Goal: Information Seeking & Learning: Learn about a topic

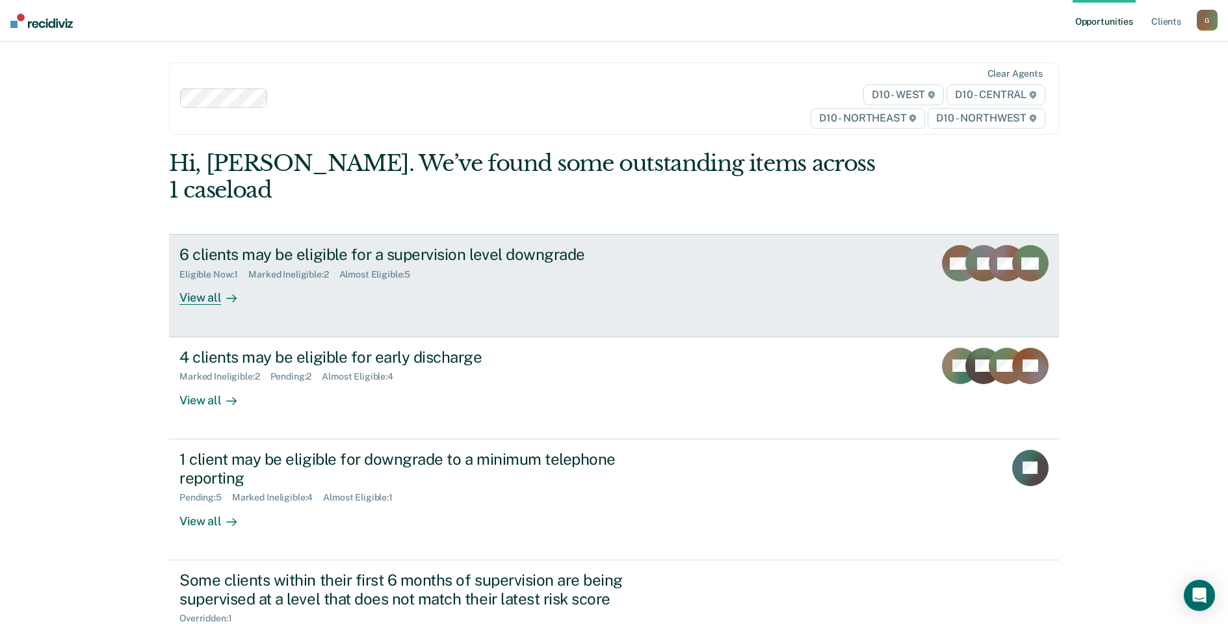
click at [295, 245] on div "6 clients may be eligible for a supervision level downgrade" at bounding box center [407, 254] width 456 height 19
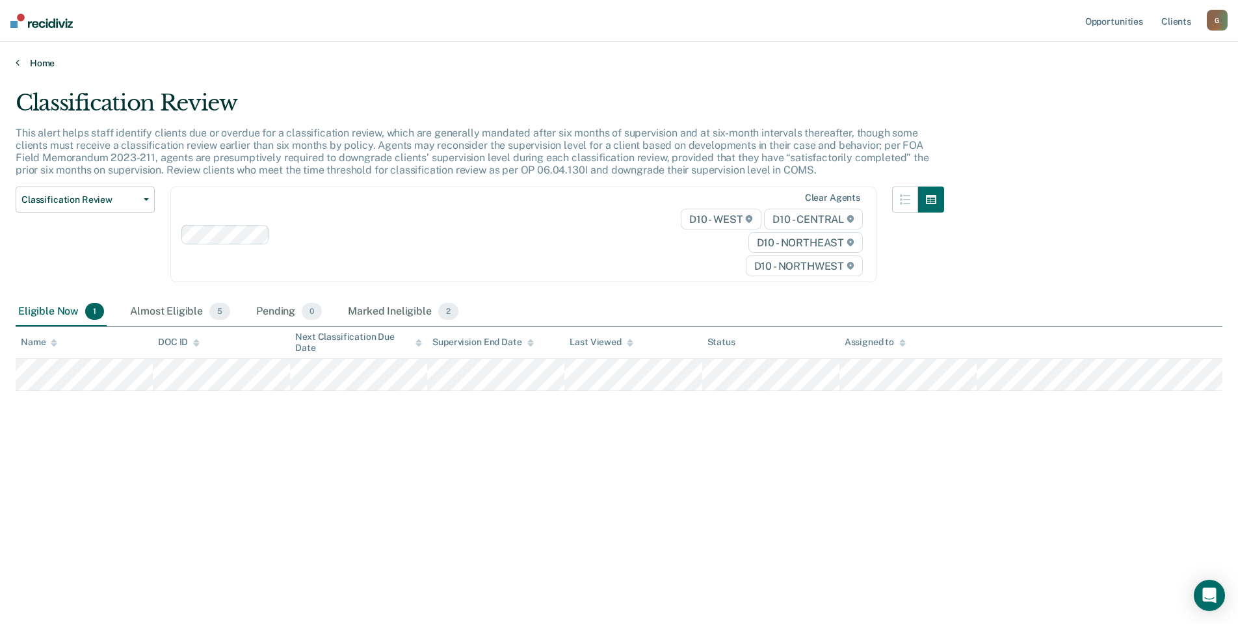
click at [41, 60] on link "Home" at bounding box center [619, 63] width 1207 height 12
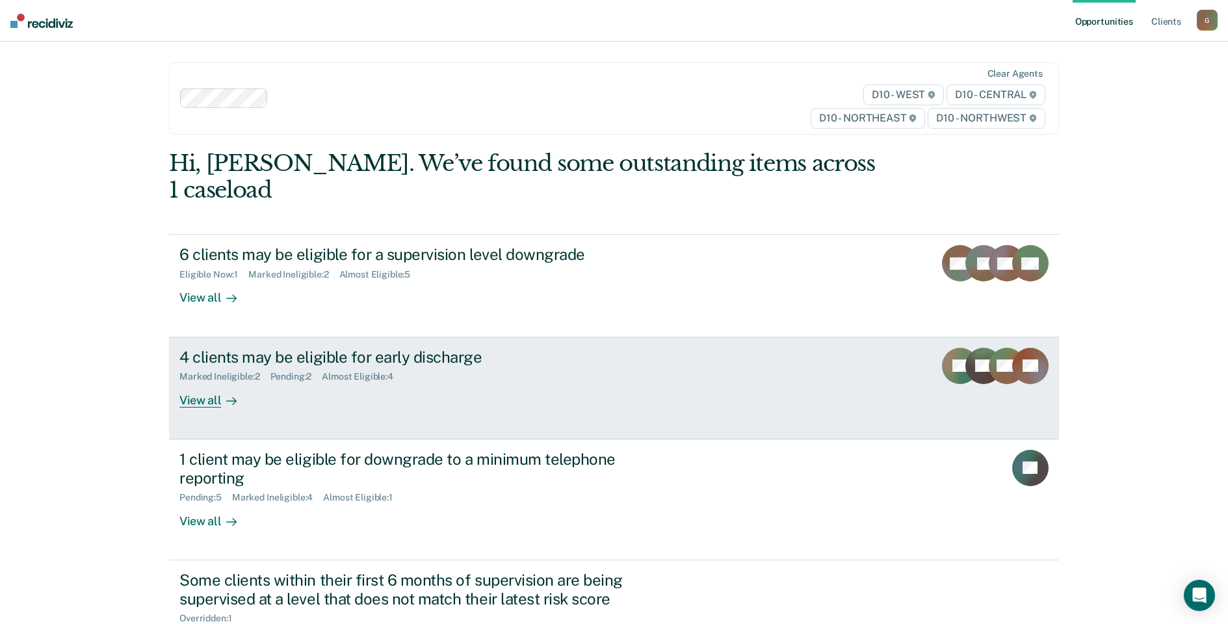
click at [394, 380] on div "4 clients may be eligible for early discharge Marked Ineligible : 2 Pending : 2…" at bounding box center [423, 378] width 488 height 60
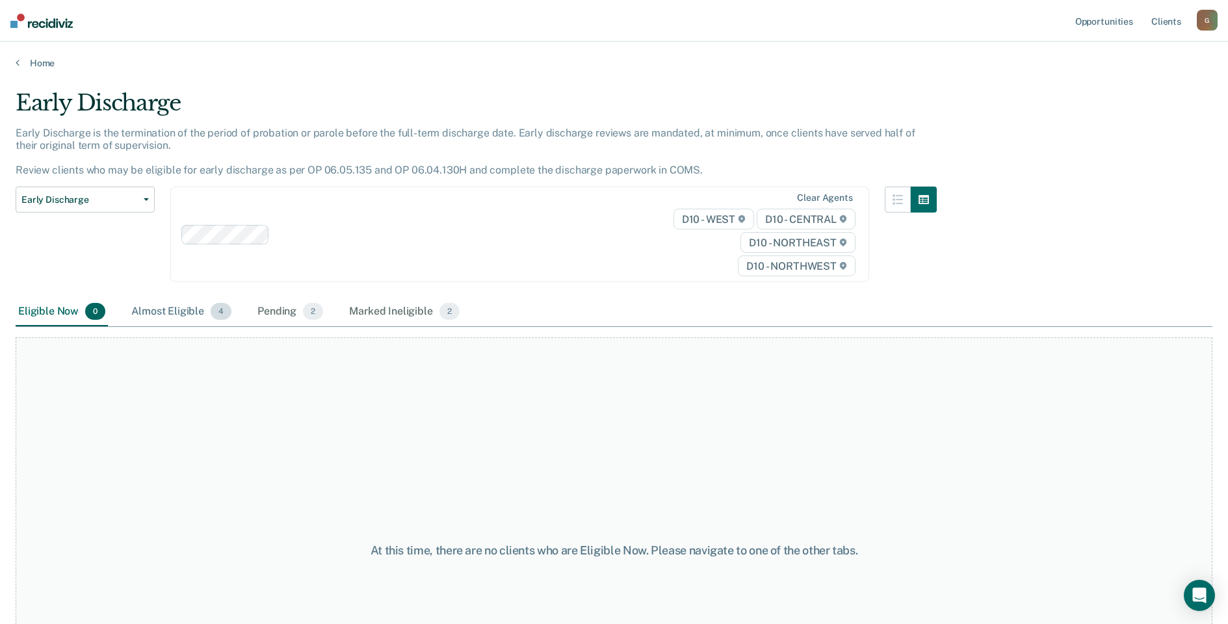
click at [151, 311] on div "Almost Eligible 4" at bounding box center [181, 312] width 105 height 29
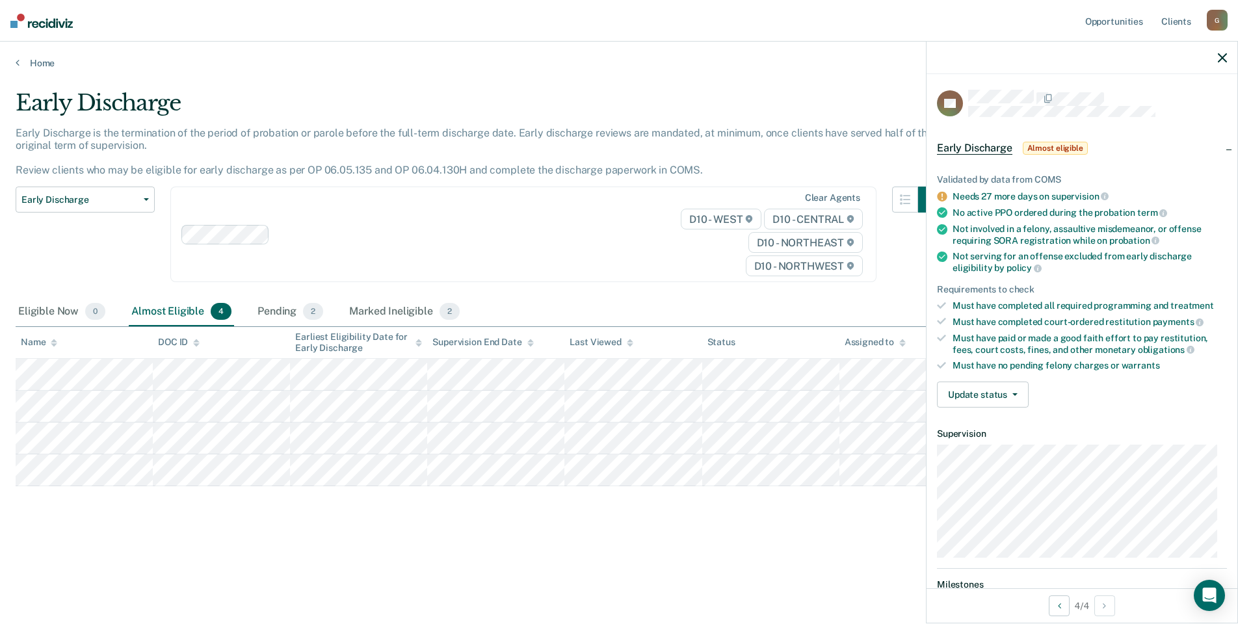
click at [42, 69] on main "Early Discharge Early Discharge is the termination of the period of probation o…" at bounding box center [619, 344] width 1238 height 551
click at [43, 66] on link "Home" at bounding box center [619, 63] width 1207 height 12
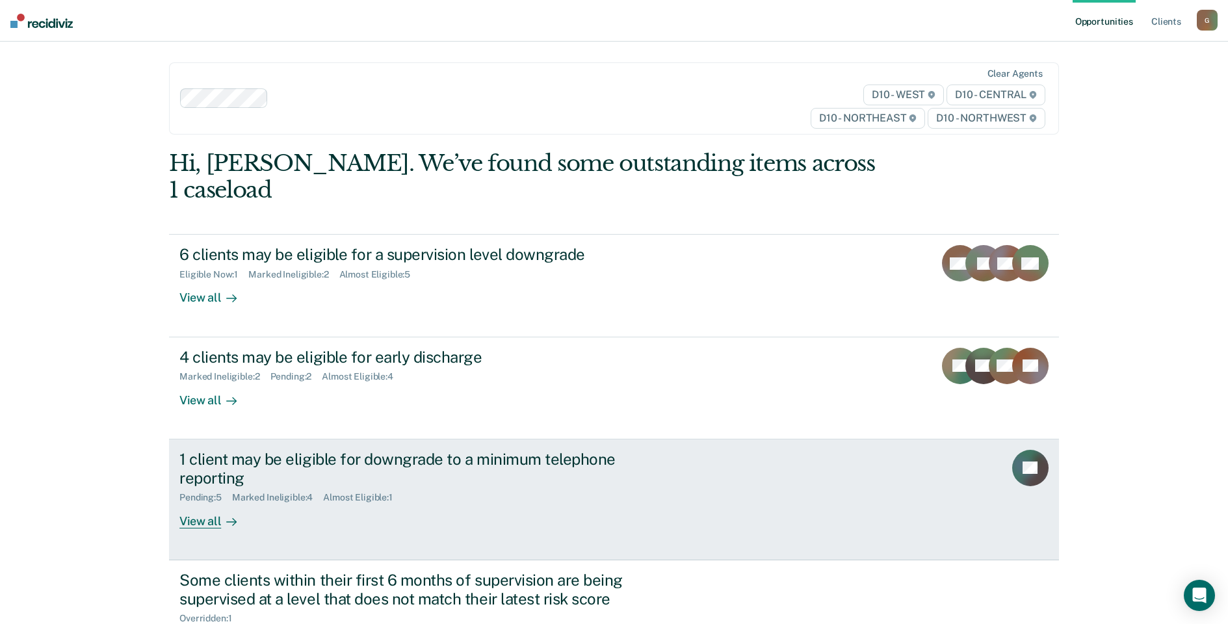
click at [415, 450] on div "1 client may be eligible for downgrade to a minimum telephone reporting" at bounding box center [407, 469] width 456 height 38
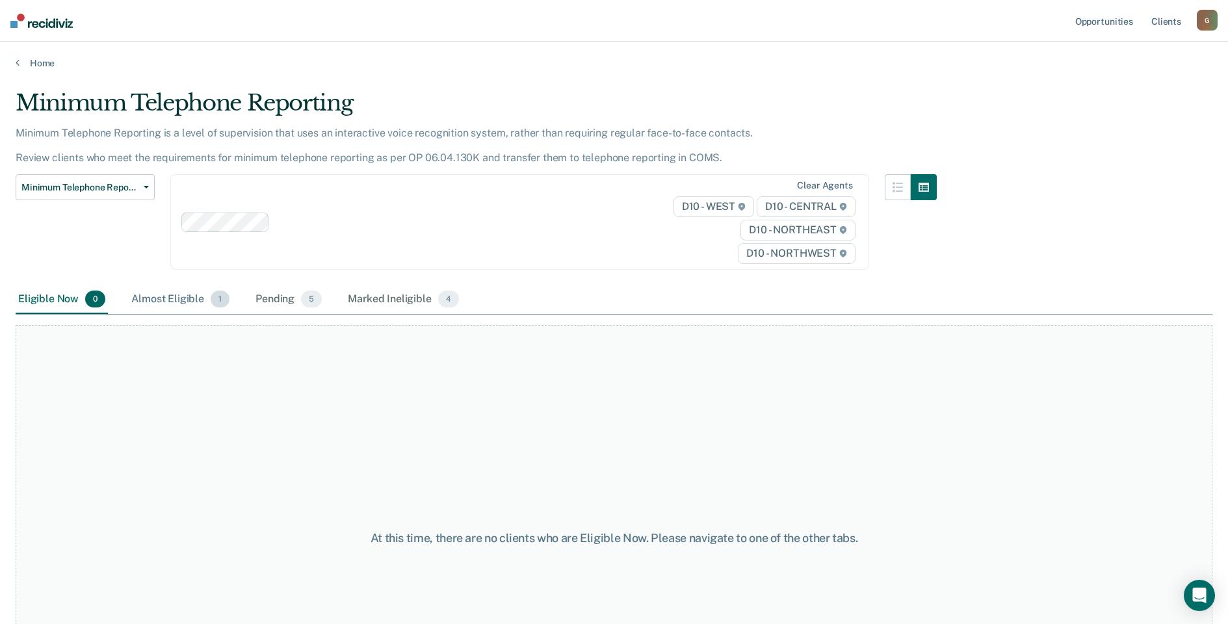
click at [155, 301] on div "Almost Eligible 1" at bounding box center [180, 299] width 103 height 29
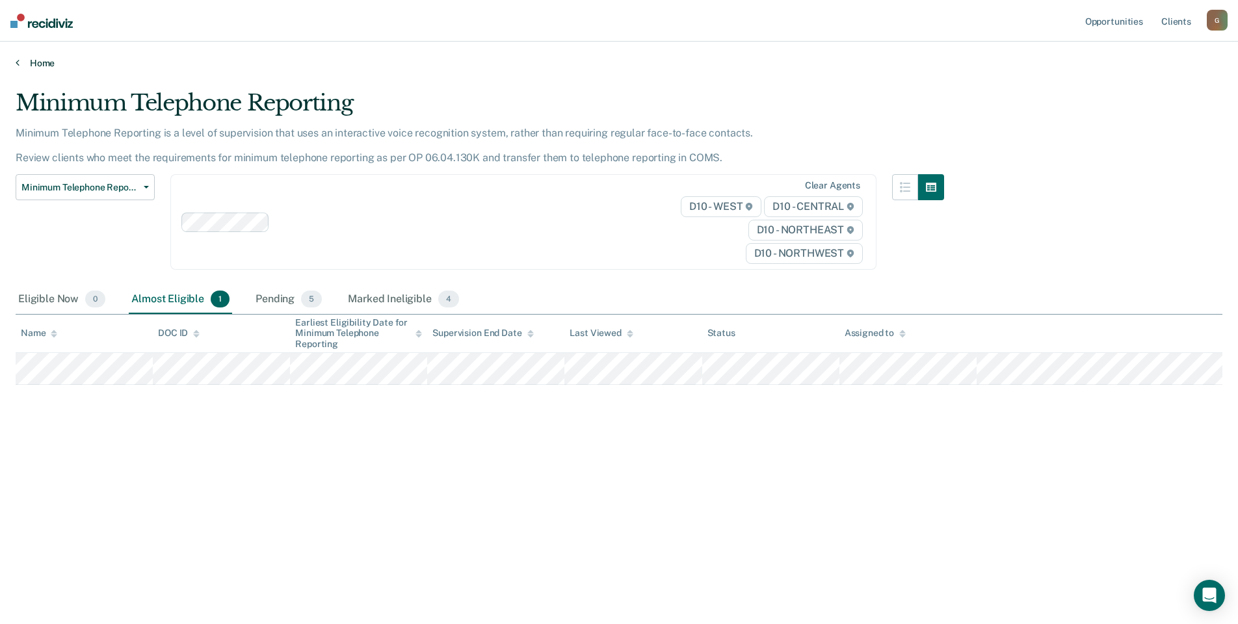
click at [34, 57] on link "Home" at bounding box center [619, 63] width 1207 height 12
